Goal: Information Seeking & Learning: Find specific page/section

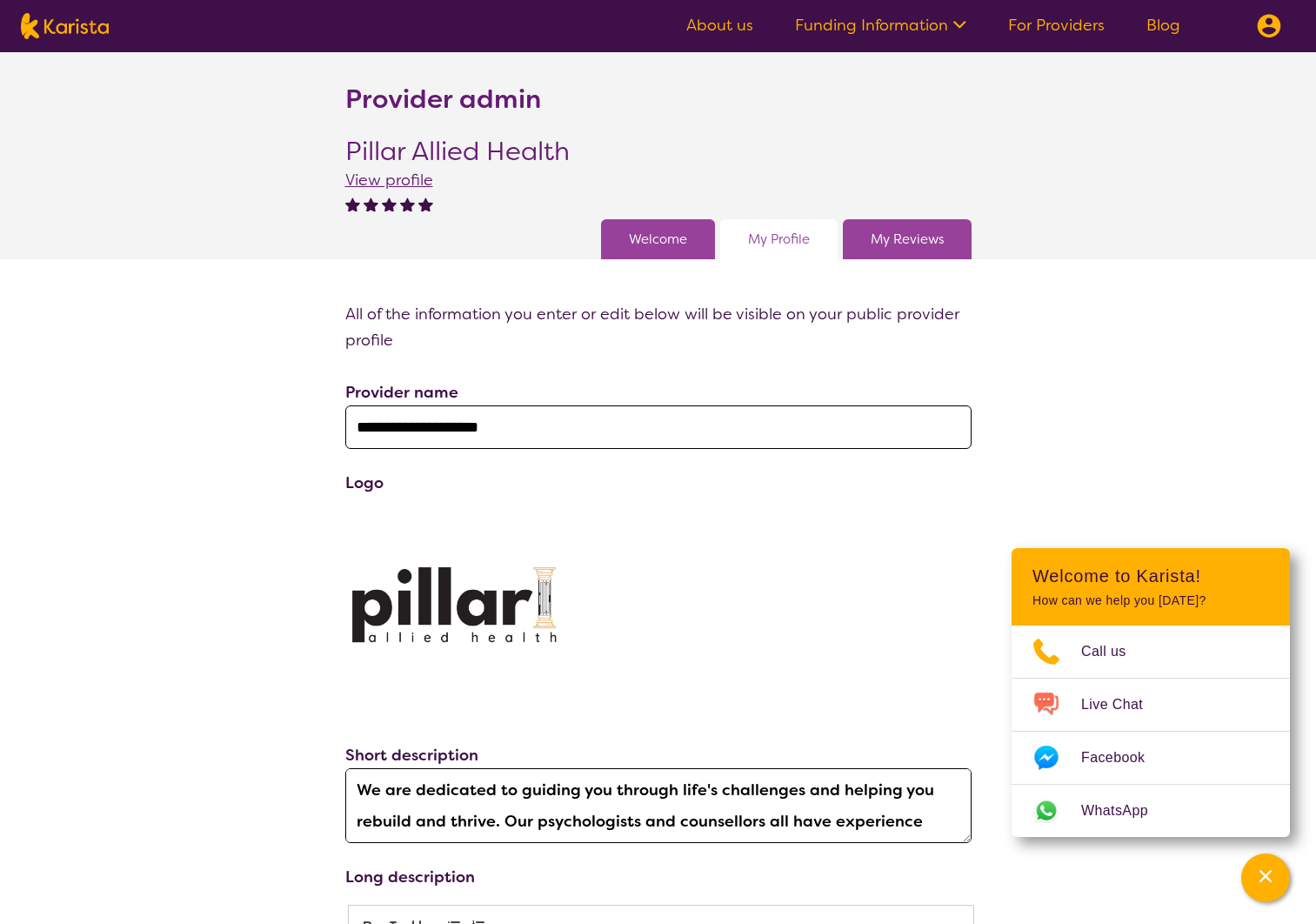
click at [718, 26] on link "About us" at bounding box center [720, 25] width 67 height 21
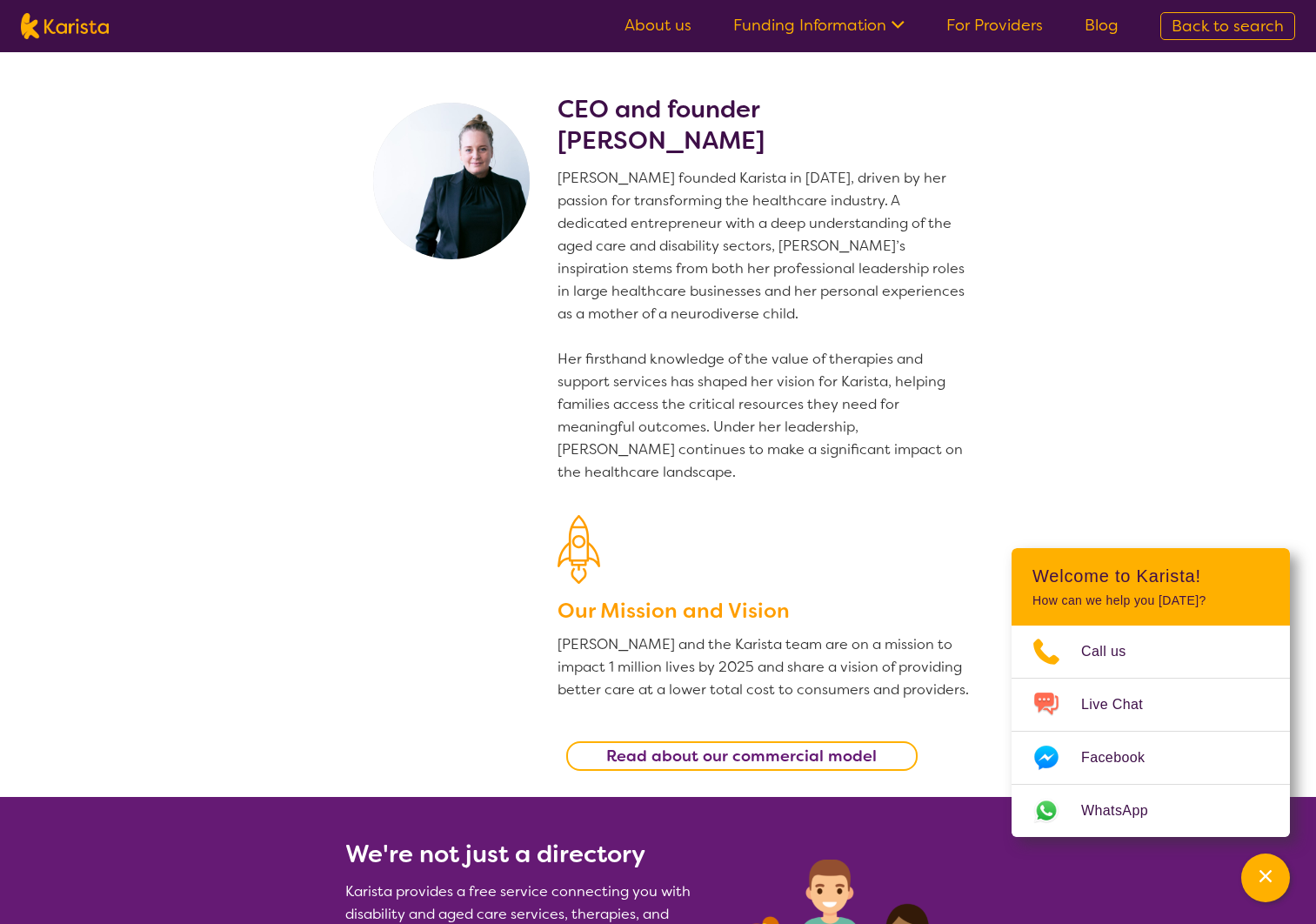
click at [802, 25] on link "Funding Information" at bounding box center [818, 25] width 171 height 21
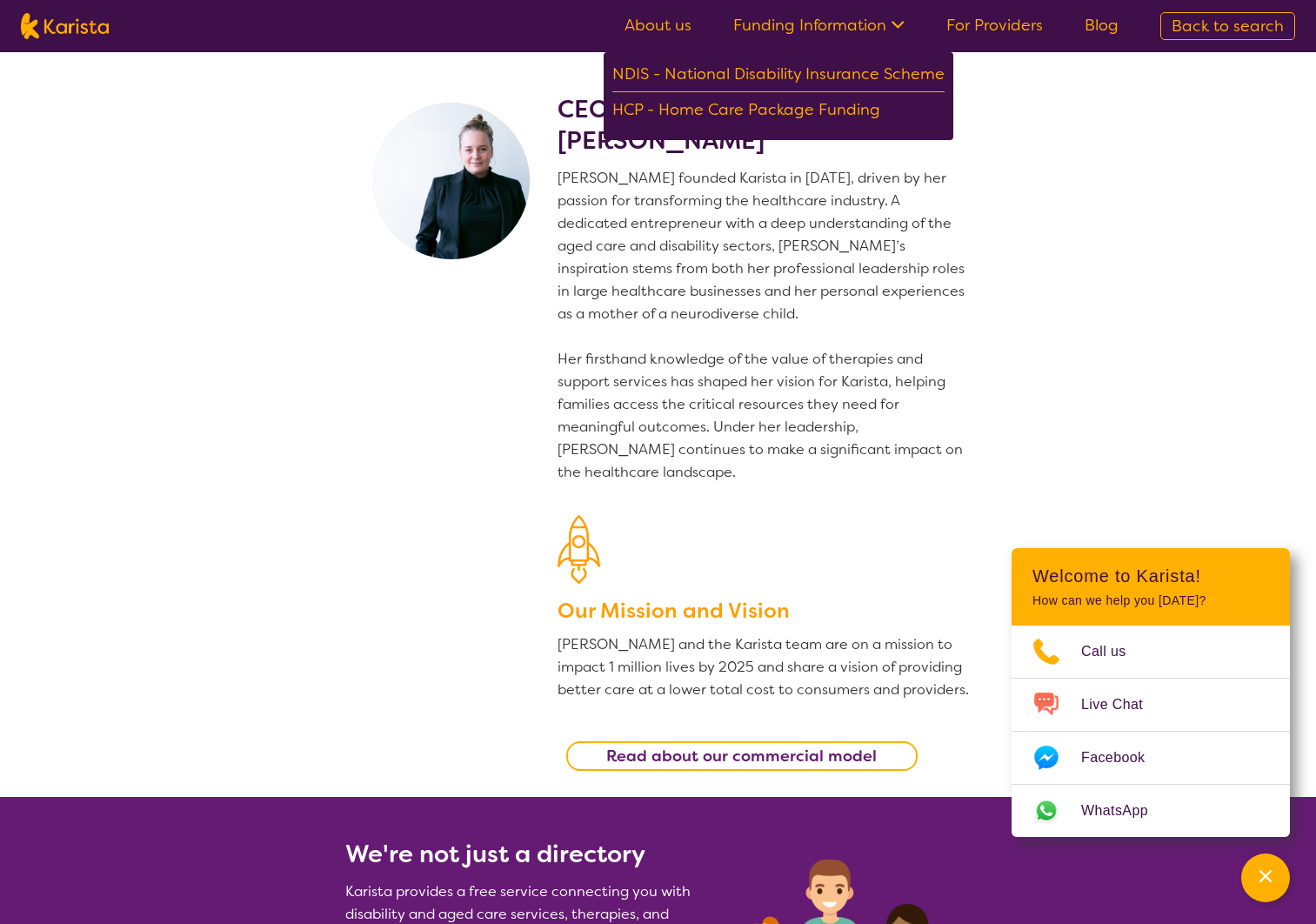
drag, startPoint x: 1071, startPoint y: 104, endPoint x: 1100, endPoint y: 92, distance: 31.4
click at [1071, 104] on section "CEO and founder [PERSON_NAME] [PERSON_NAME] founded Karista in [DATE], driven b…" at bounding box center [658, 424] width 1316 height 745
click at [1182, 27] on span "Back to search" at bounding box center [1227, 26] width 112 height 21
select select "Psychology"
select select "AG"
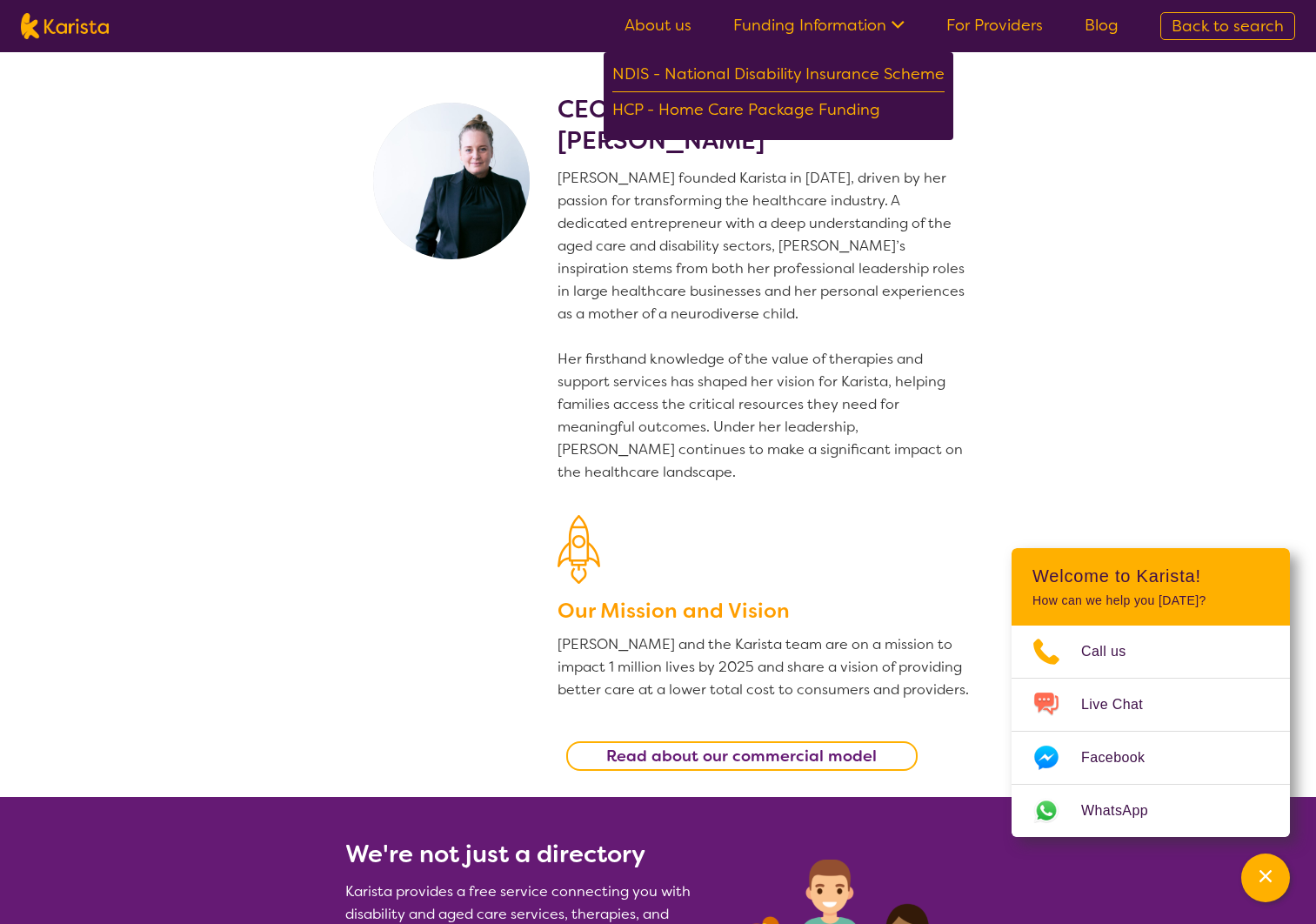
select select "NDIS"
select select "Psychology"
select select "AG"
select select "NDIS"
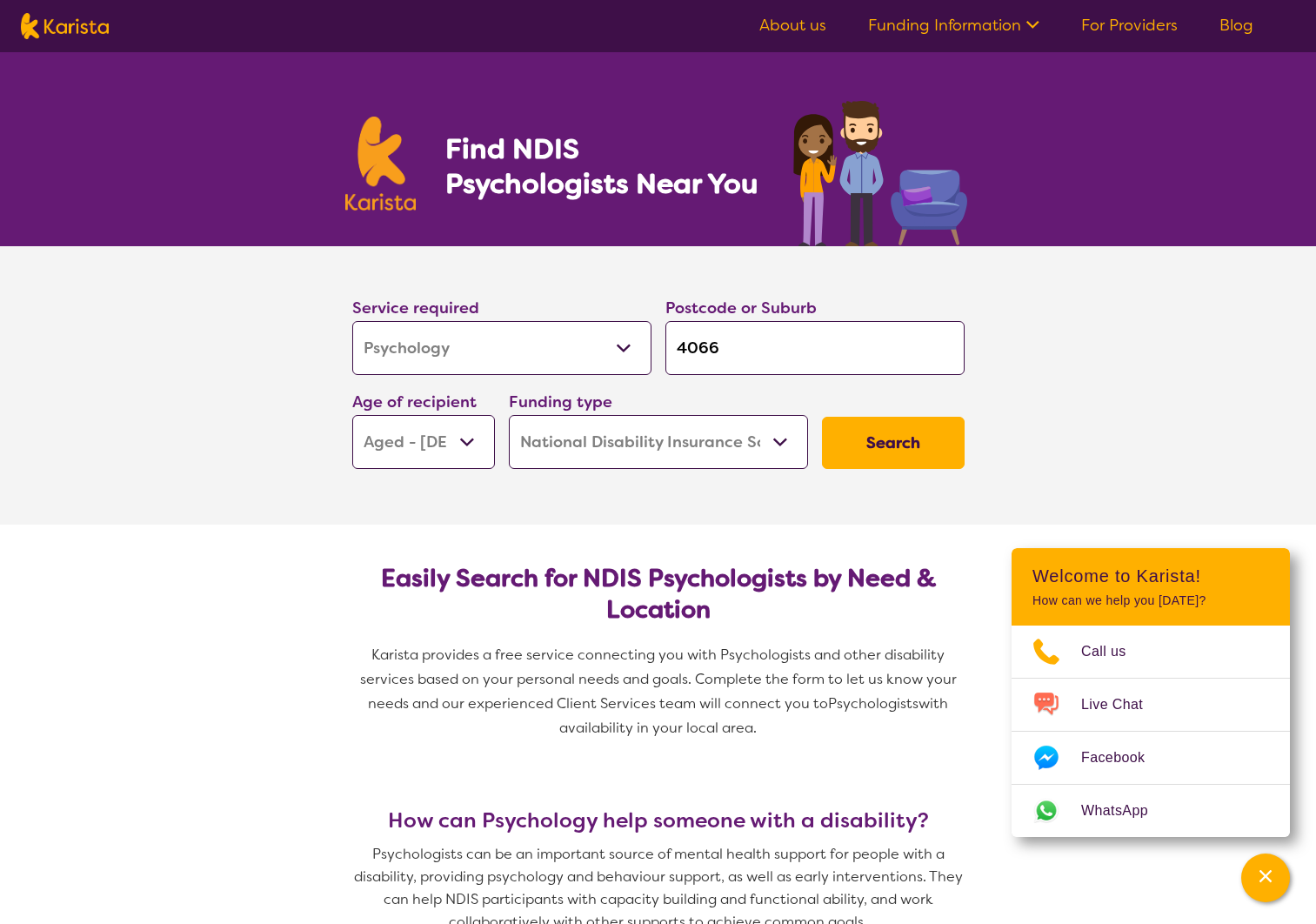
click at [883, 442] on button "Search" at bounding box center [893, 443] width 143 height 52
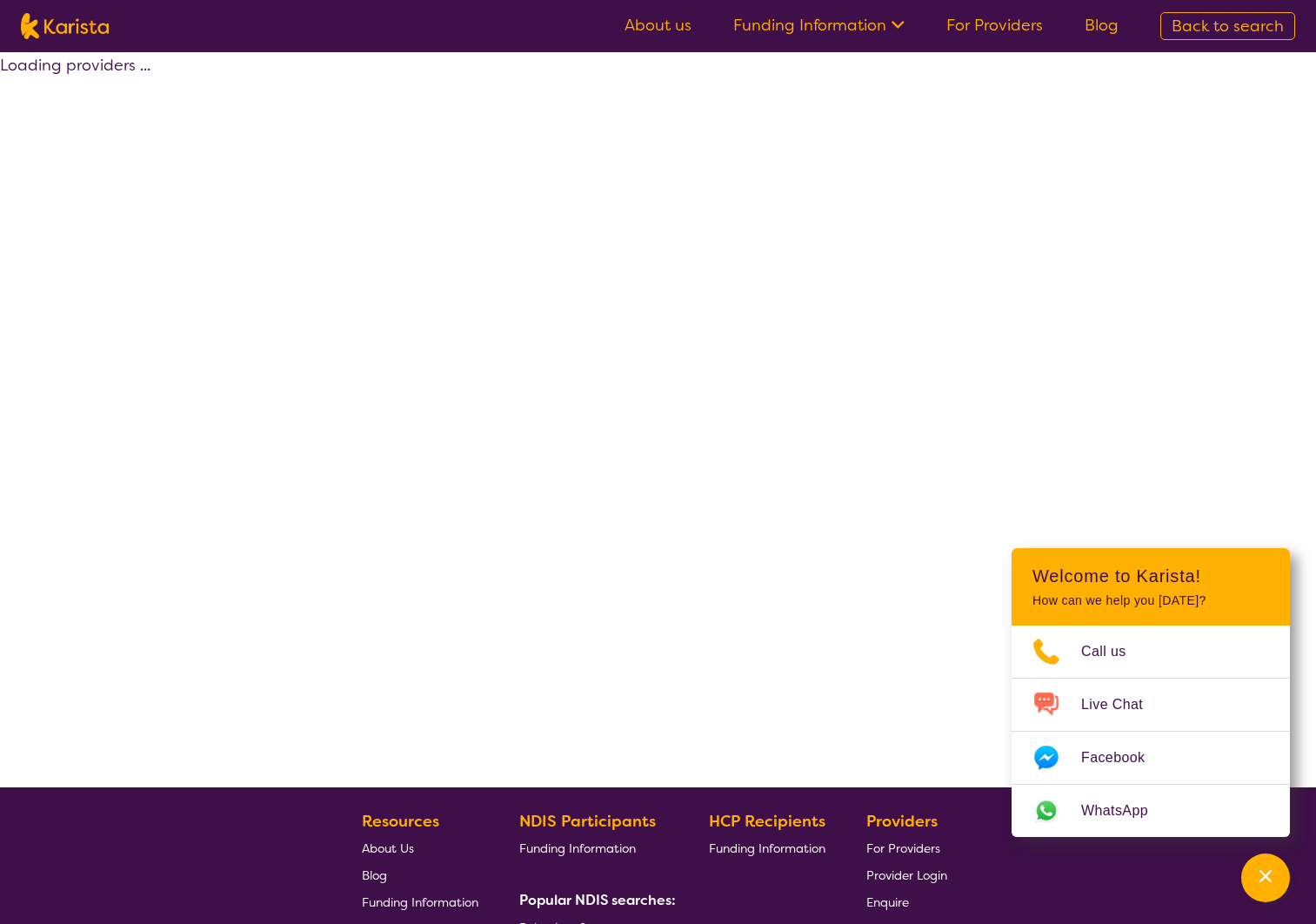
select select "by_score"
